Goal: Task Accomplishment & Management: Use online tool/utility

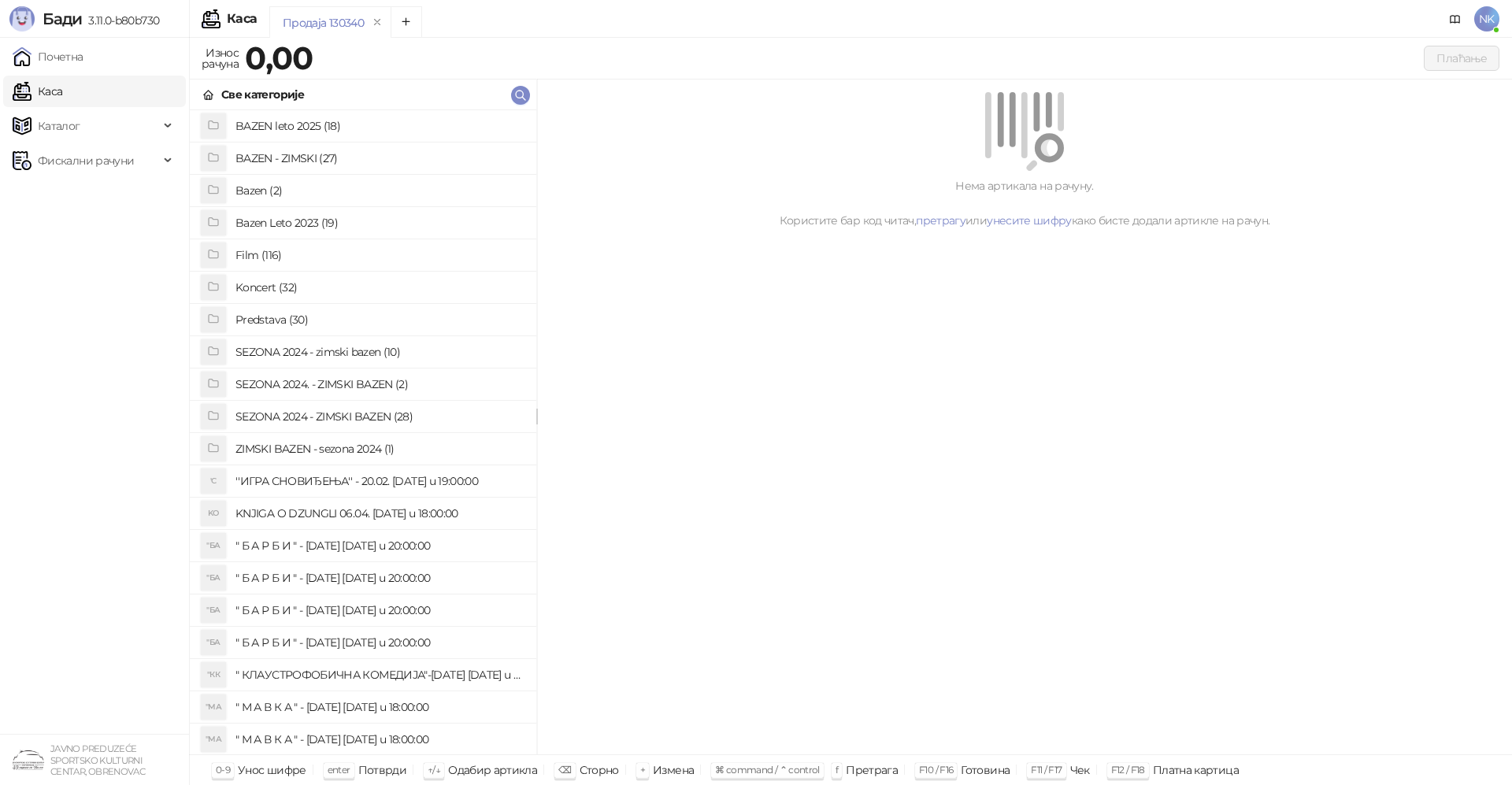
click at [66, 56] on link "Почетна" at bounding box center [48, 57] width 71 height 32
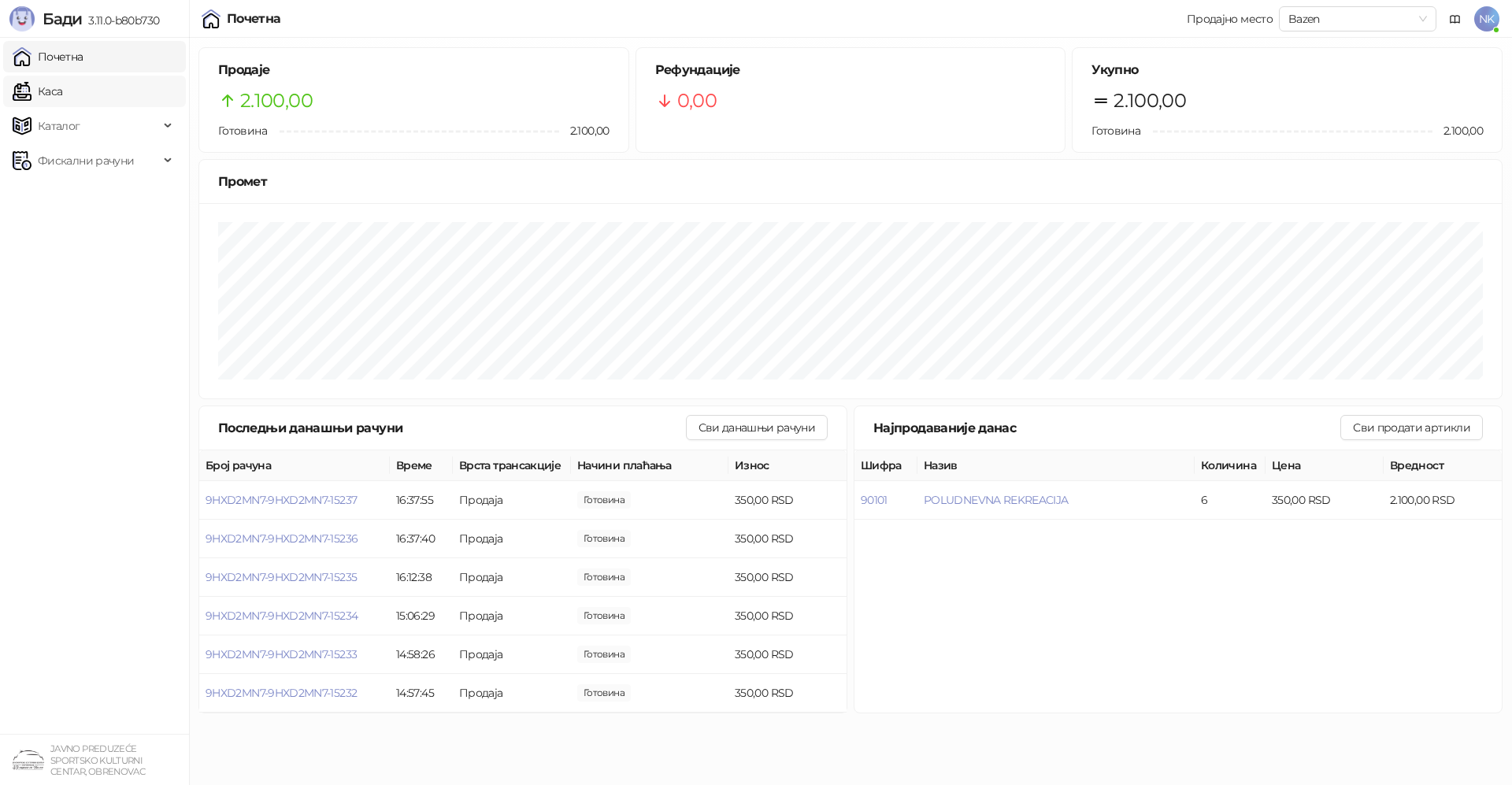
click at [62, 96] on link "Каса" at bounding box center [37, 91] width 50 height 32
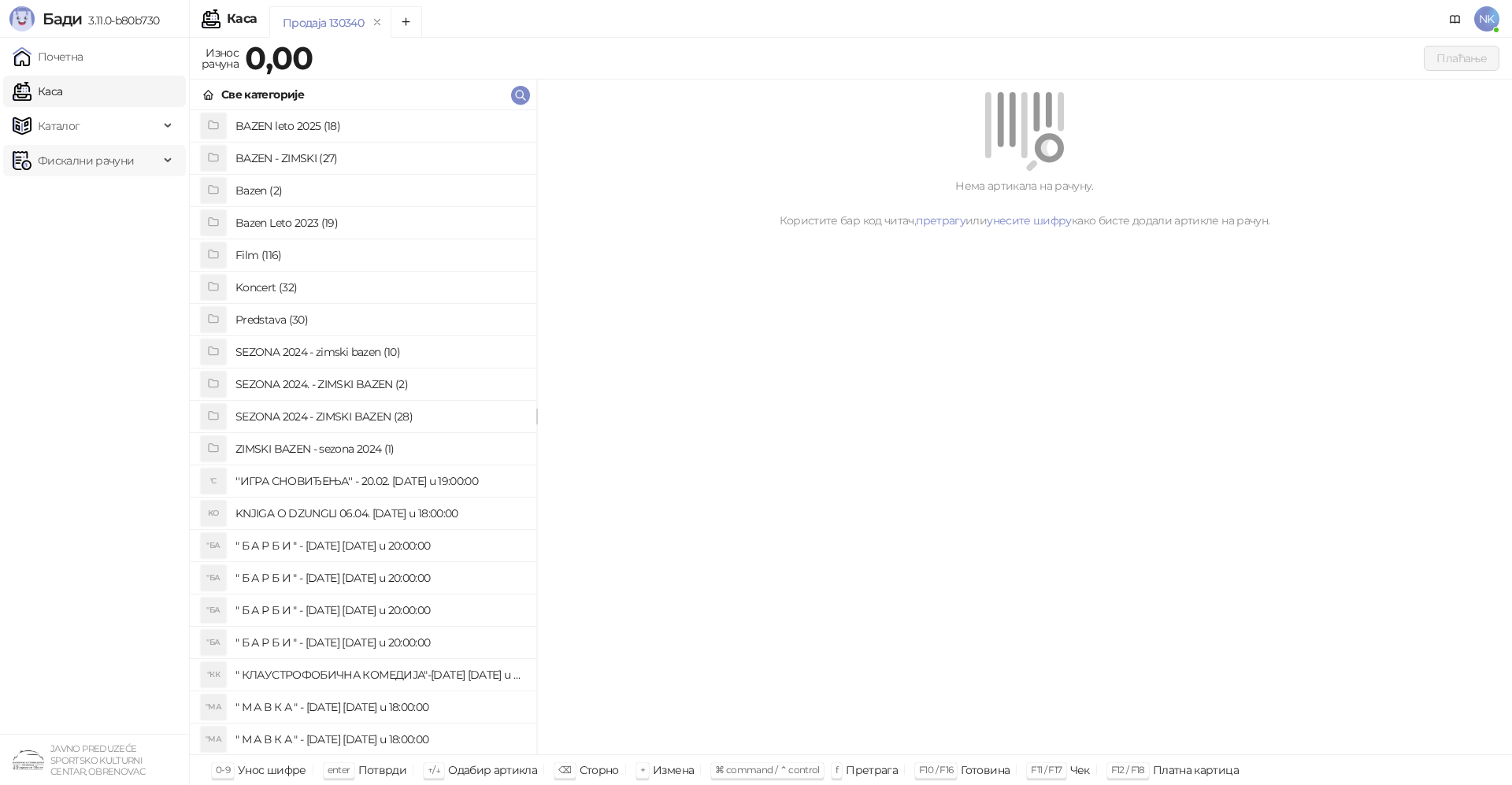
click at [106, 166] on span "Фискални рачуни" at bounding box center [86, 161] width 96 height 32
click at [73, 238] on link "По данима" at bounding box center [60, 230] width 83 height 32
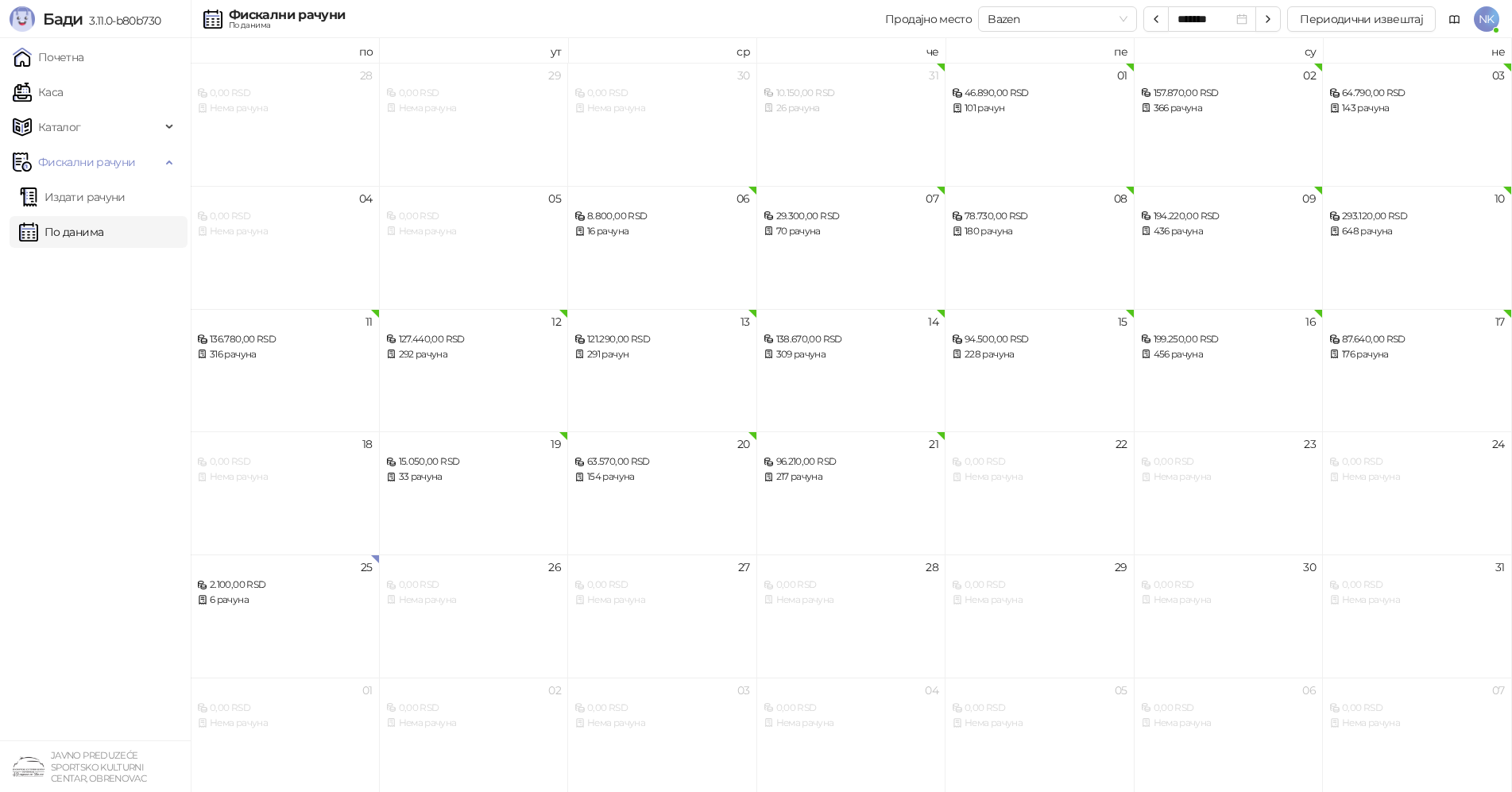
click at [1483, 21] on span "NK" at bounding box center [1486, 19] width 25 height 25
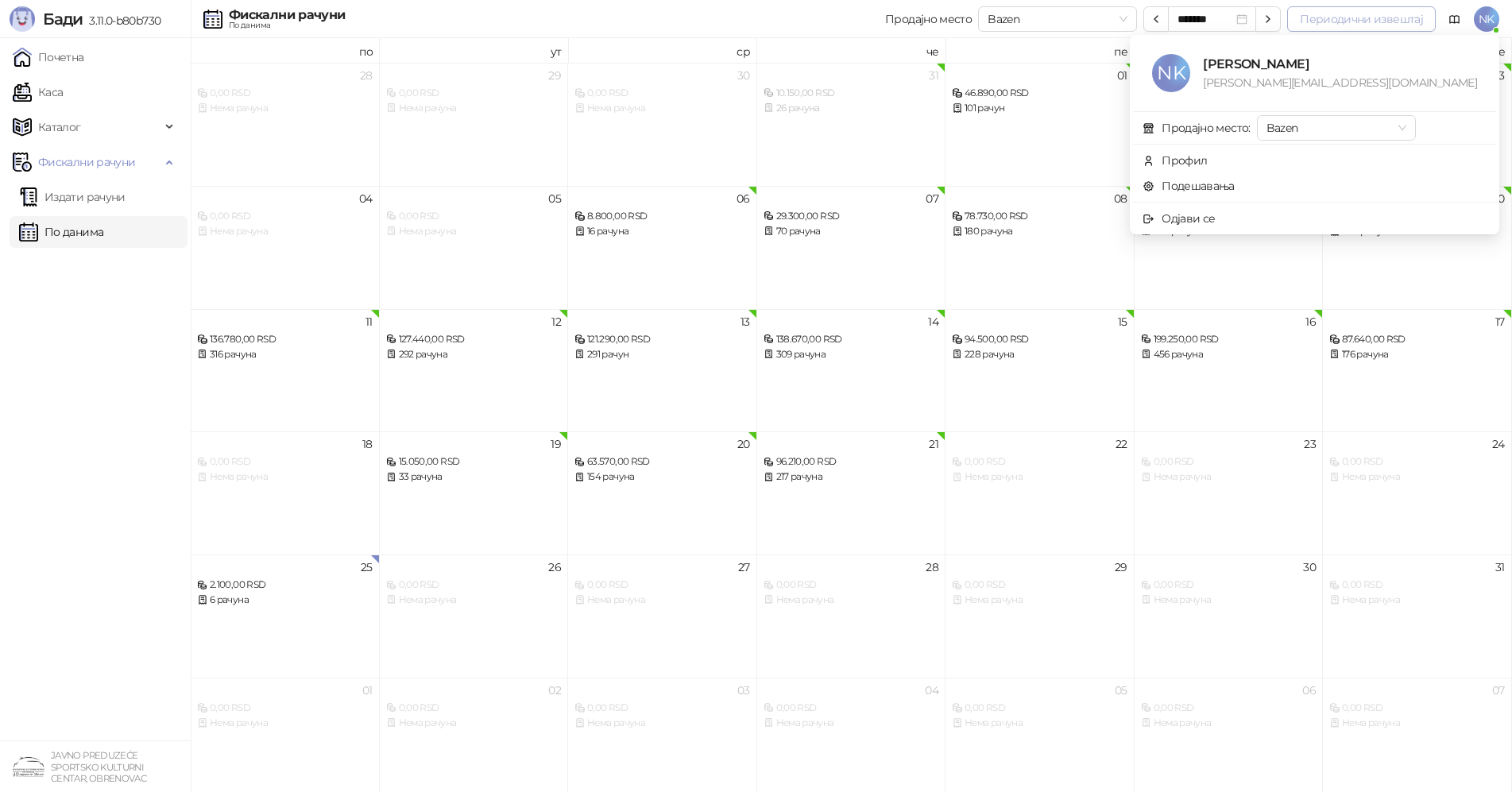
click at [1383, 25] on button "Периодични извештај" at bounding box center [1361, 19] width 148 height 25
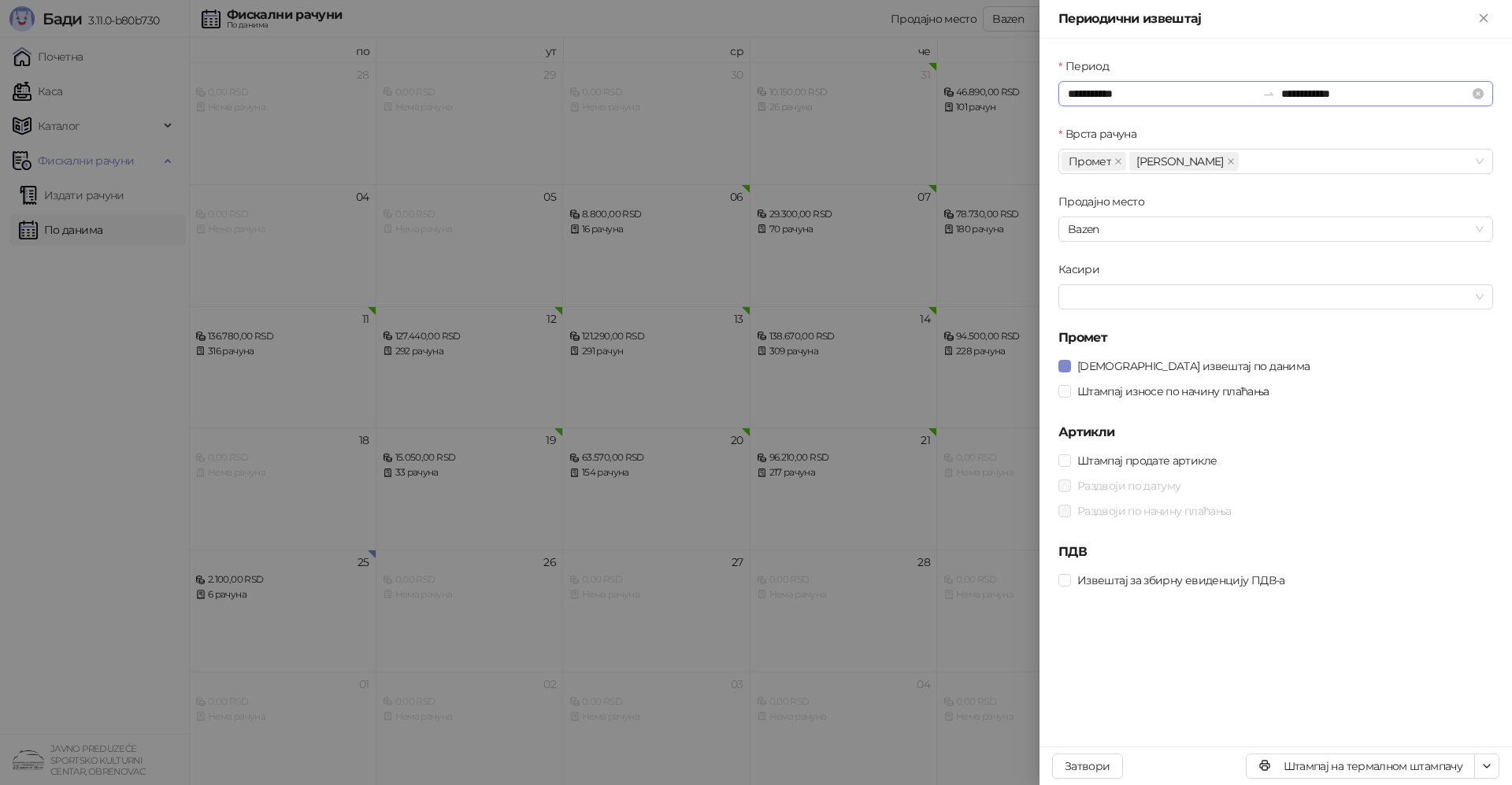
click at [1161, 96] on input "**********" at bounding box center [1161, 94] width 189 height 18
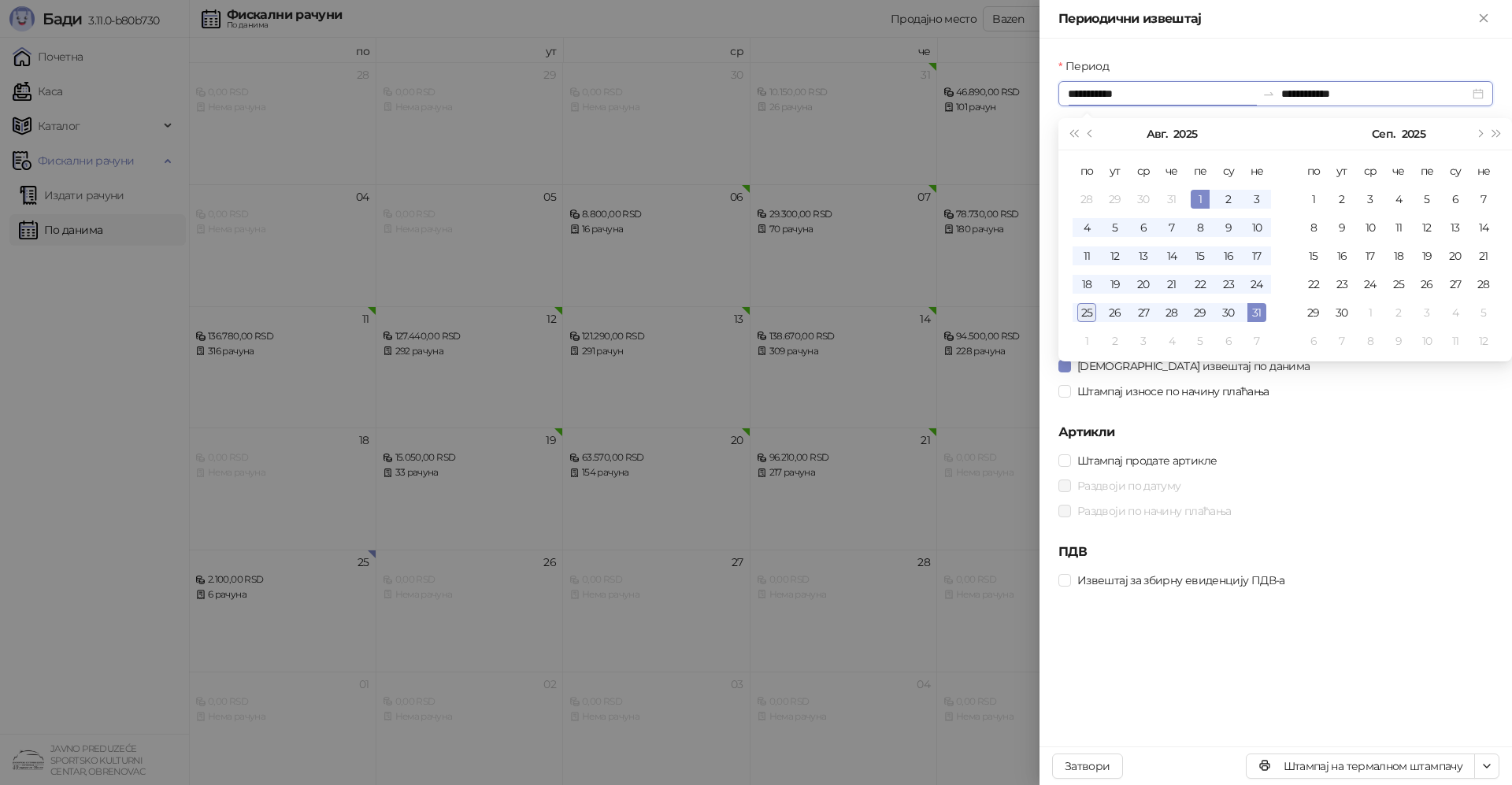
type input "**********"
click at [1088, 312] on div "25" at bounding box center [1086, 312] width 19 height 19
type input "**********"
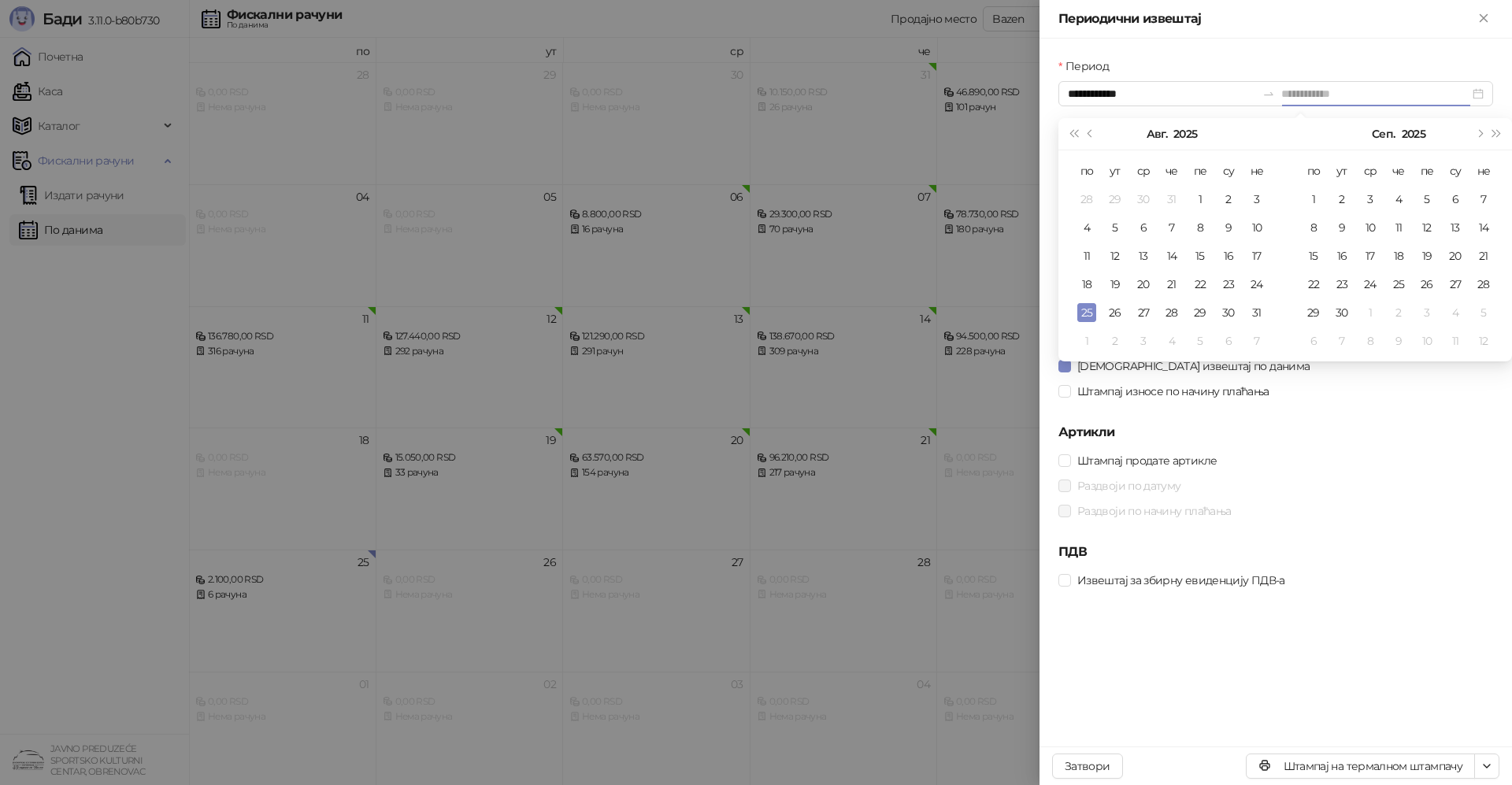
click at [1086, 313] on div "25" at bounding box center [1086, 312] width 19 height 19
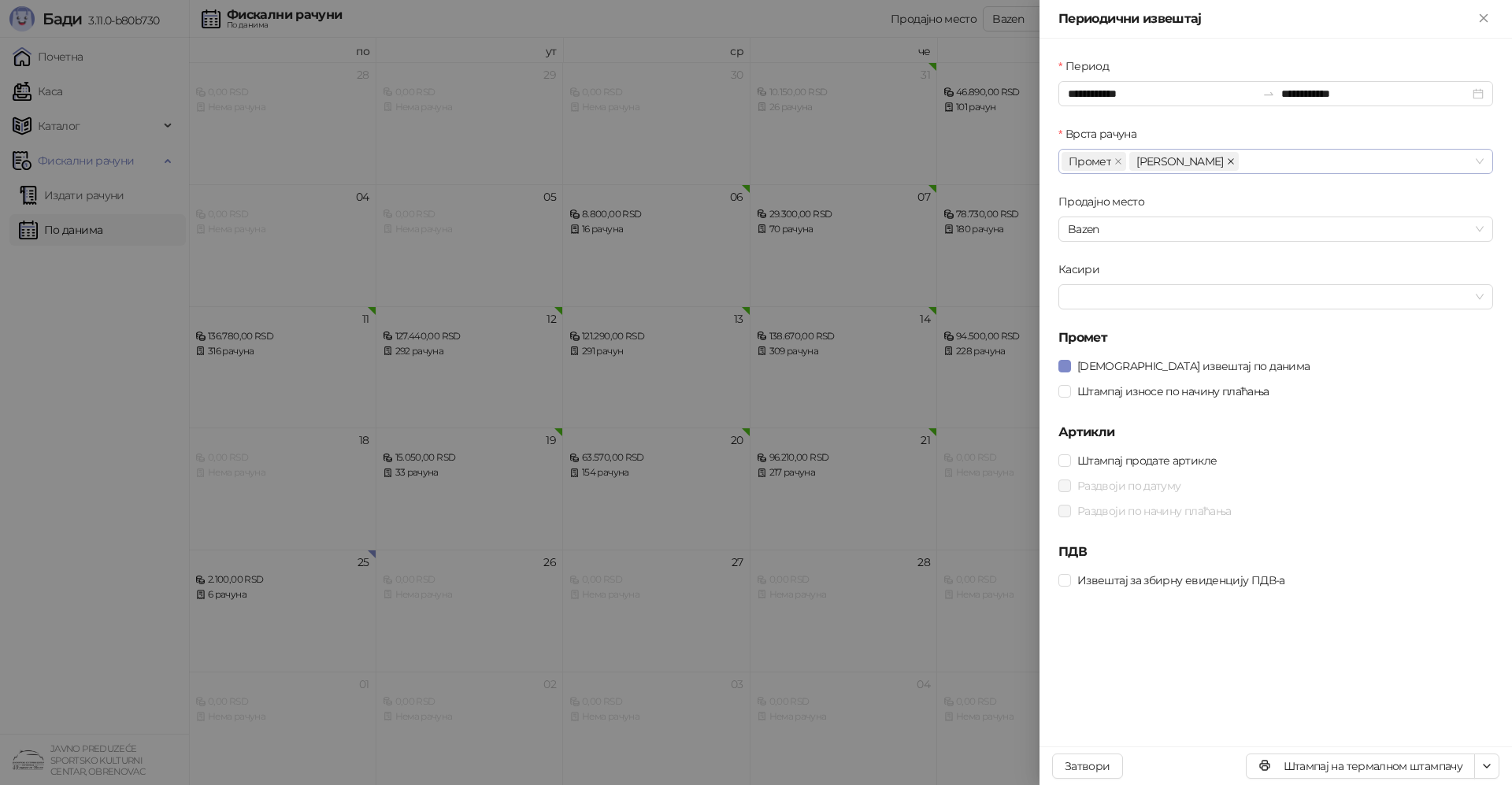
click at [1227, 164] on icon "close" at bounding box center [1230, 161] width 8 height 8
click at [1239, 301] on div at bounding box center [1267, 296] width 412 height 22
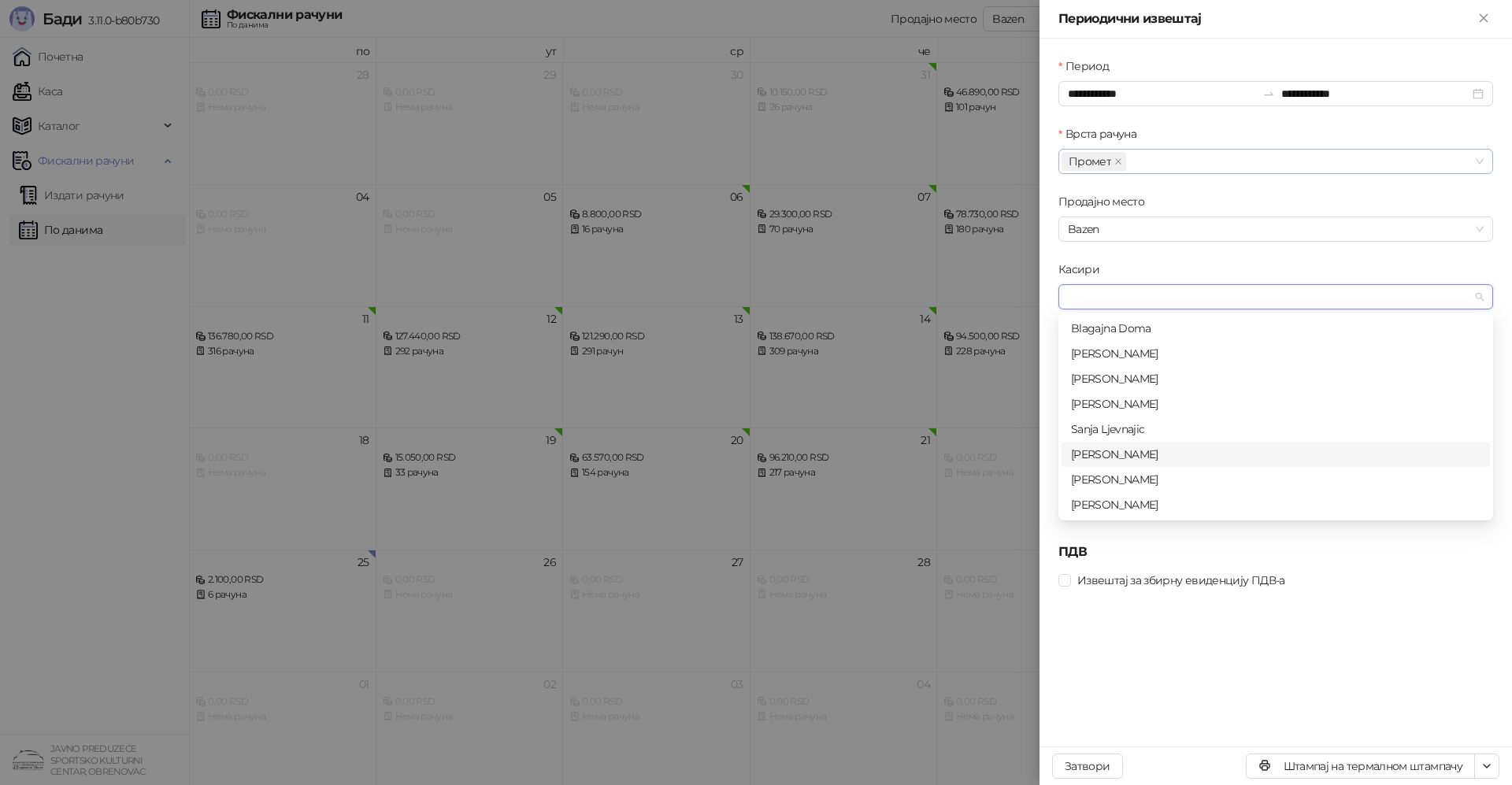
scroll to position [50, 0]
click at [1099, 504] on div "[PERSON_NAME]" at bounding box center [1276, 504] width 409 height 18
click at [1234, 658] on div "**********" at bounding box center [1276, 393] width 473 height 708
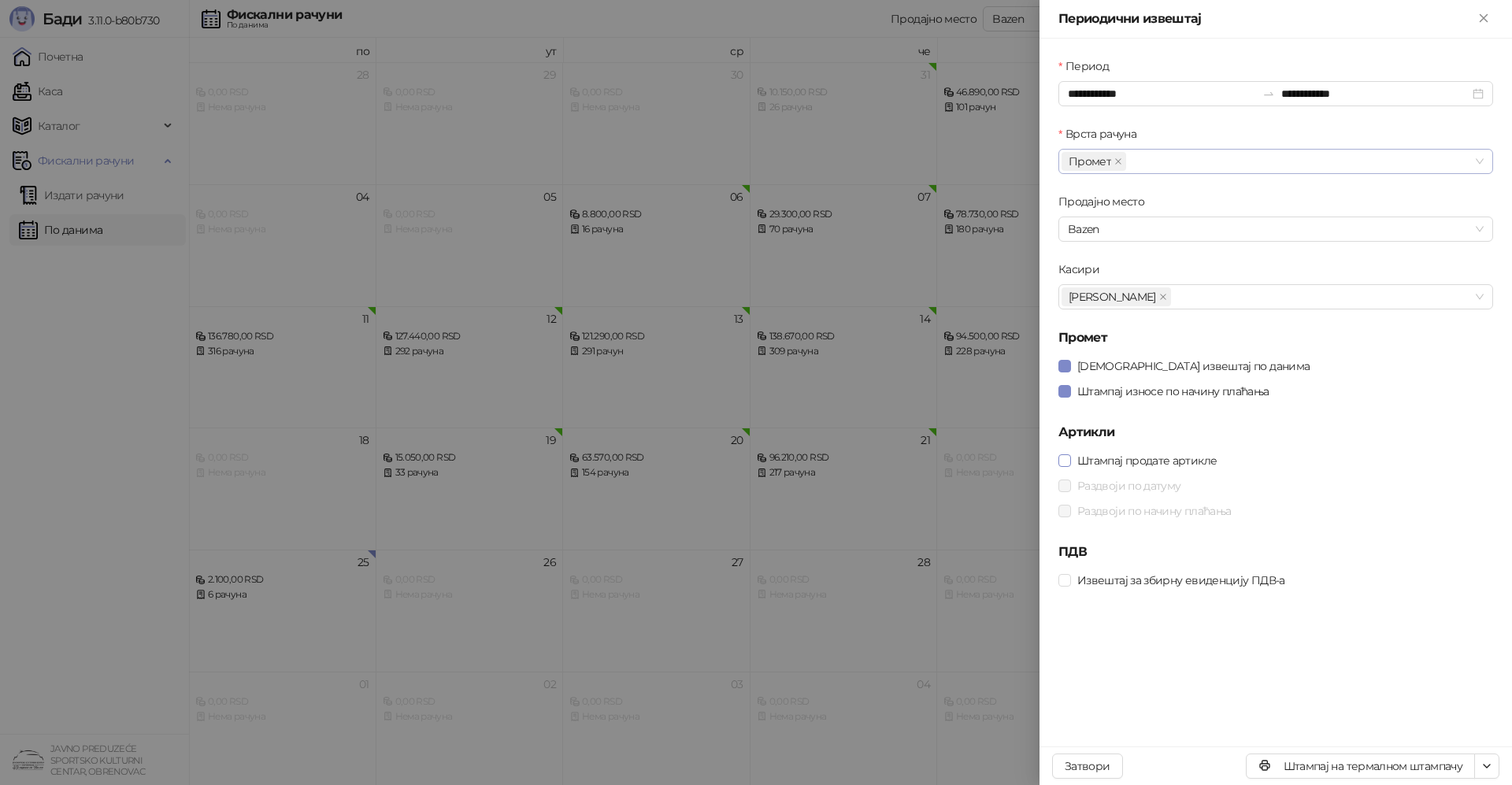
click at [1063, 466] on span at bounding box center [1064, 460] width 12 height 12
click at [1482, 765] on icon "button" at bounding box center [1486, 766] width 12 height 12
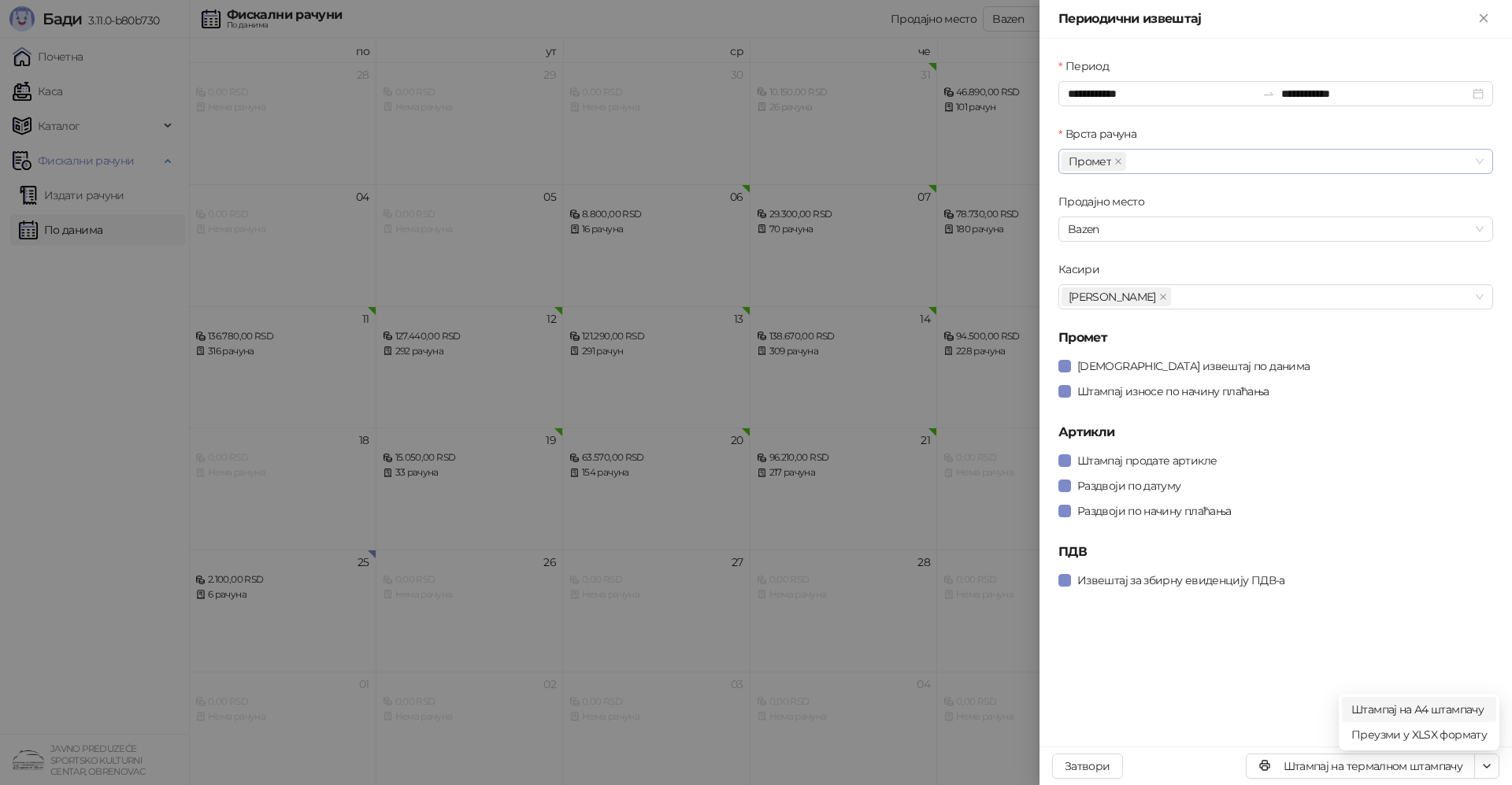
click at [1456, 716] on span "Штампај на А4 штампачу" at bounding box center [1418, 710] width 135 height 18
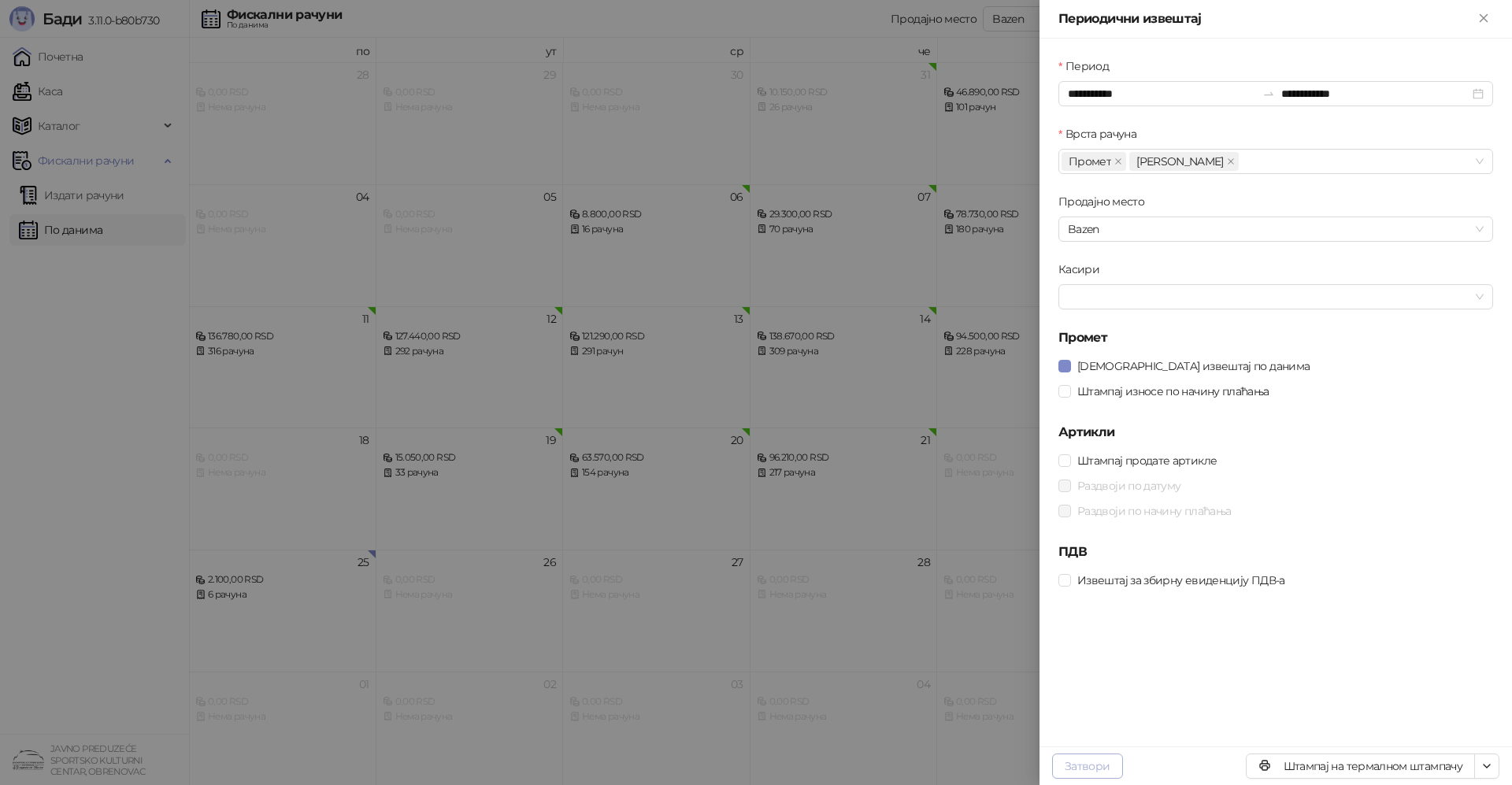
click at [1078, 770] on button "Затвори" at bounding box center [1087, 766] width 71 height 25
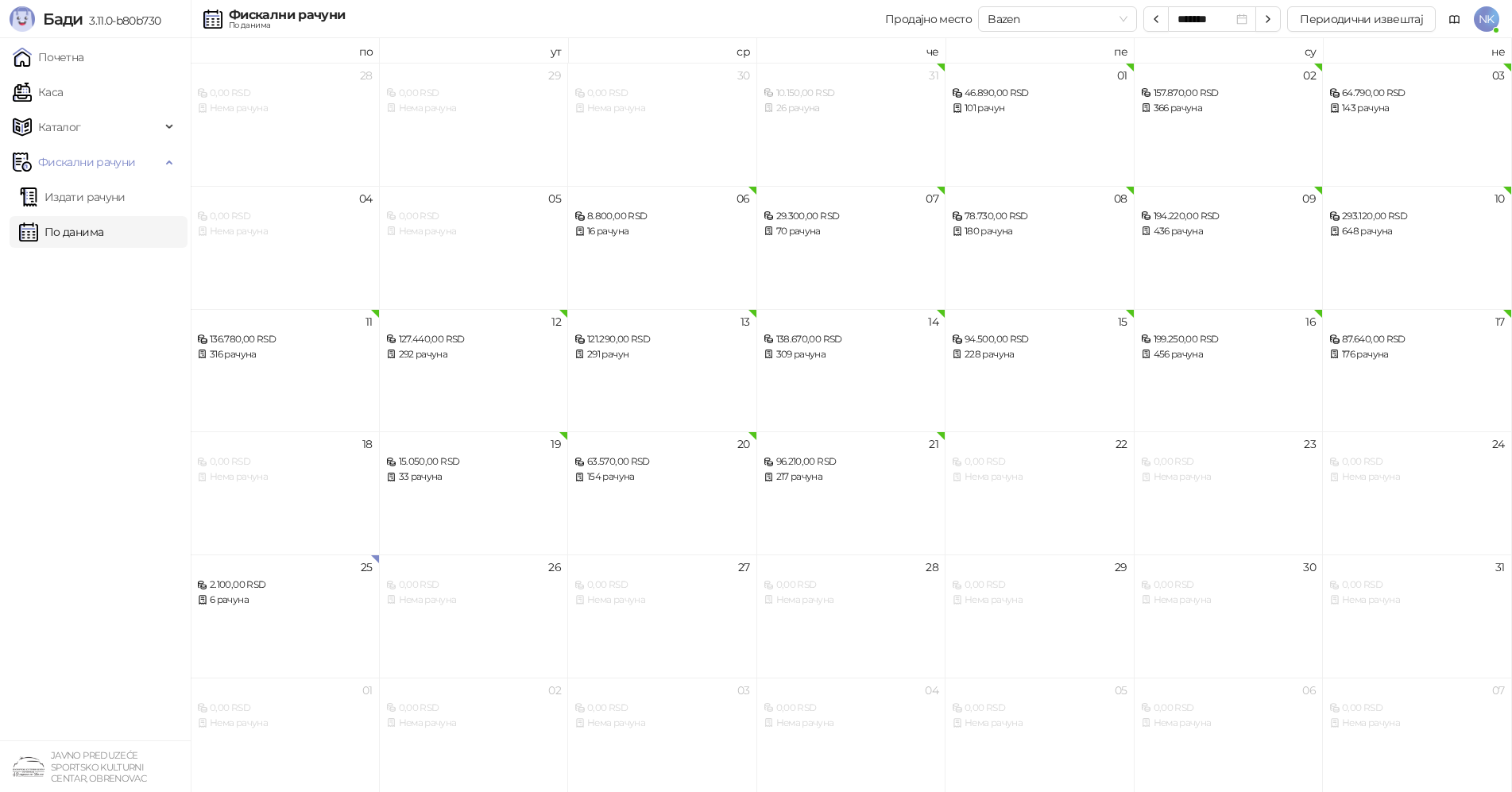
click at [1485, 18] on span "NK" at bounding box center [1486, 19] width 25 height 25
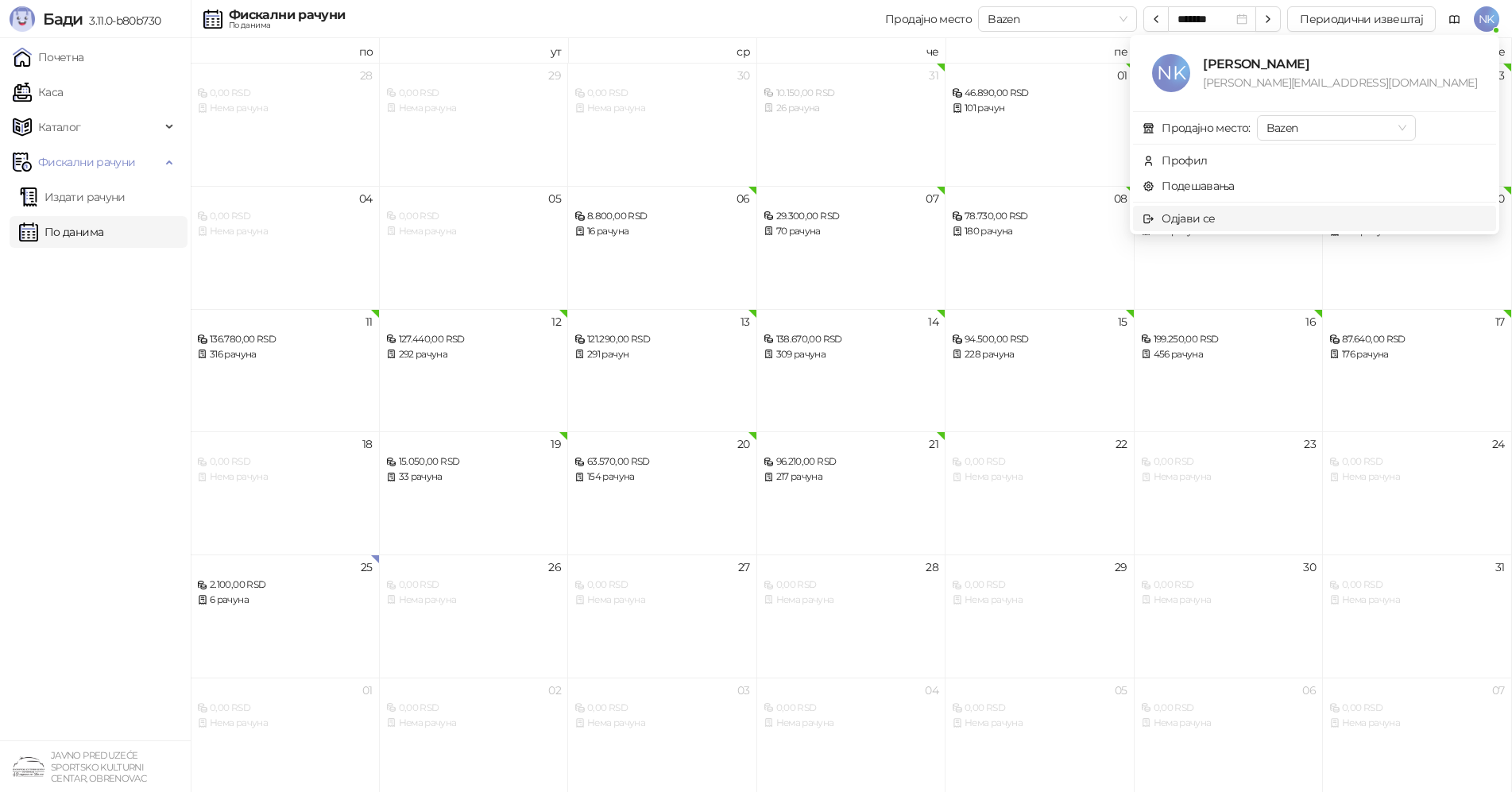
click at [1304, 220] on span "Одјави се" at bounding box center [1314, 219] width 344 height 18
